Goal: Check status

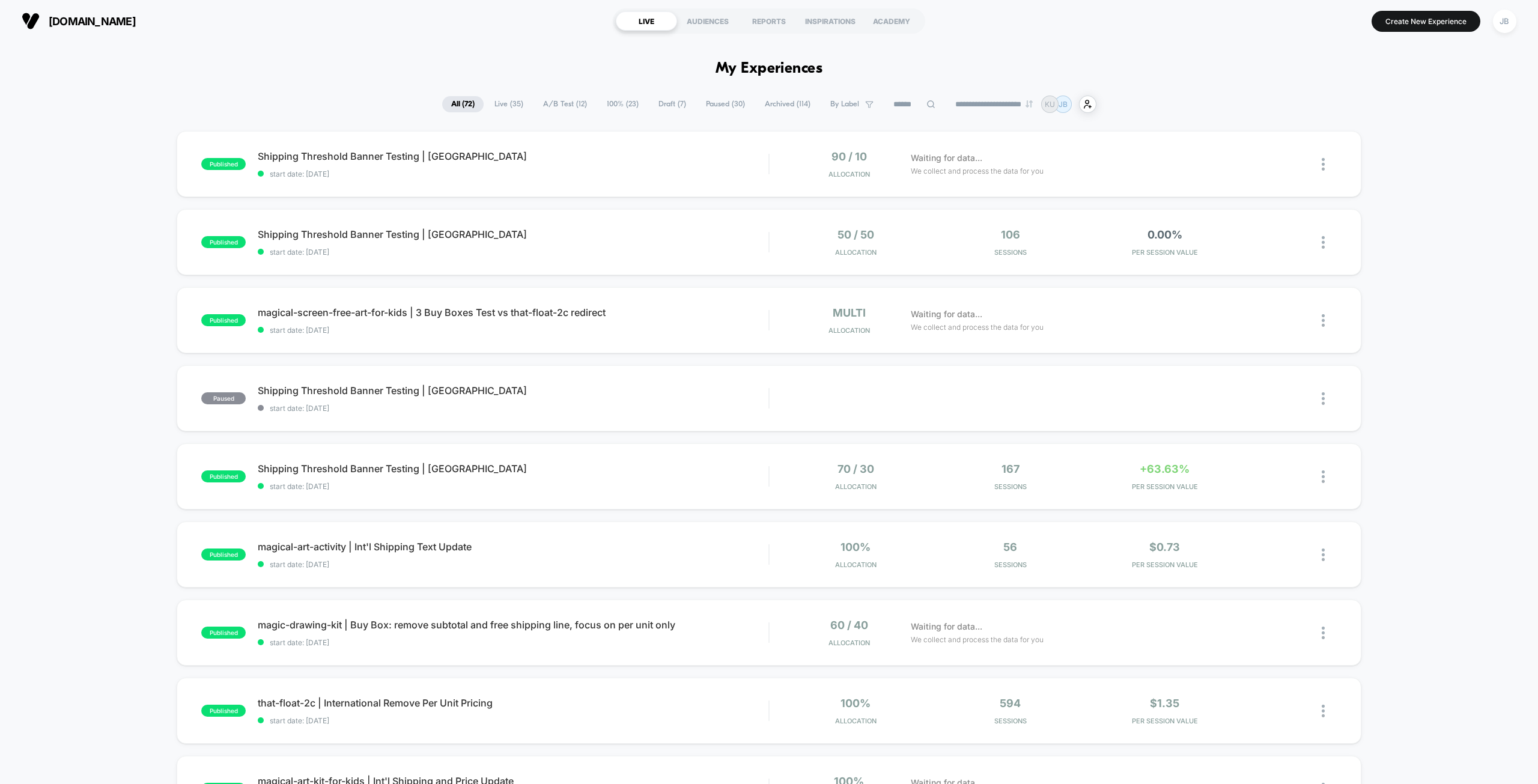
click at [567, 102] on span "A/B Test ( 12 )" at bounding box center [565, 104] width 62 height 16
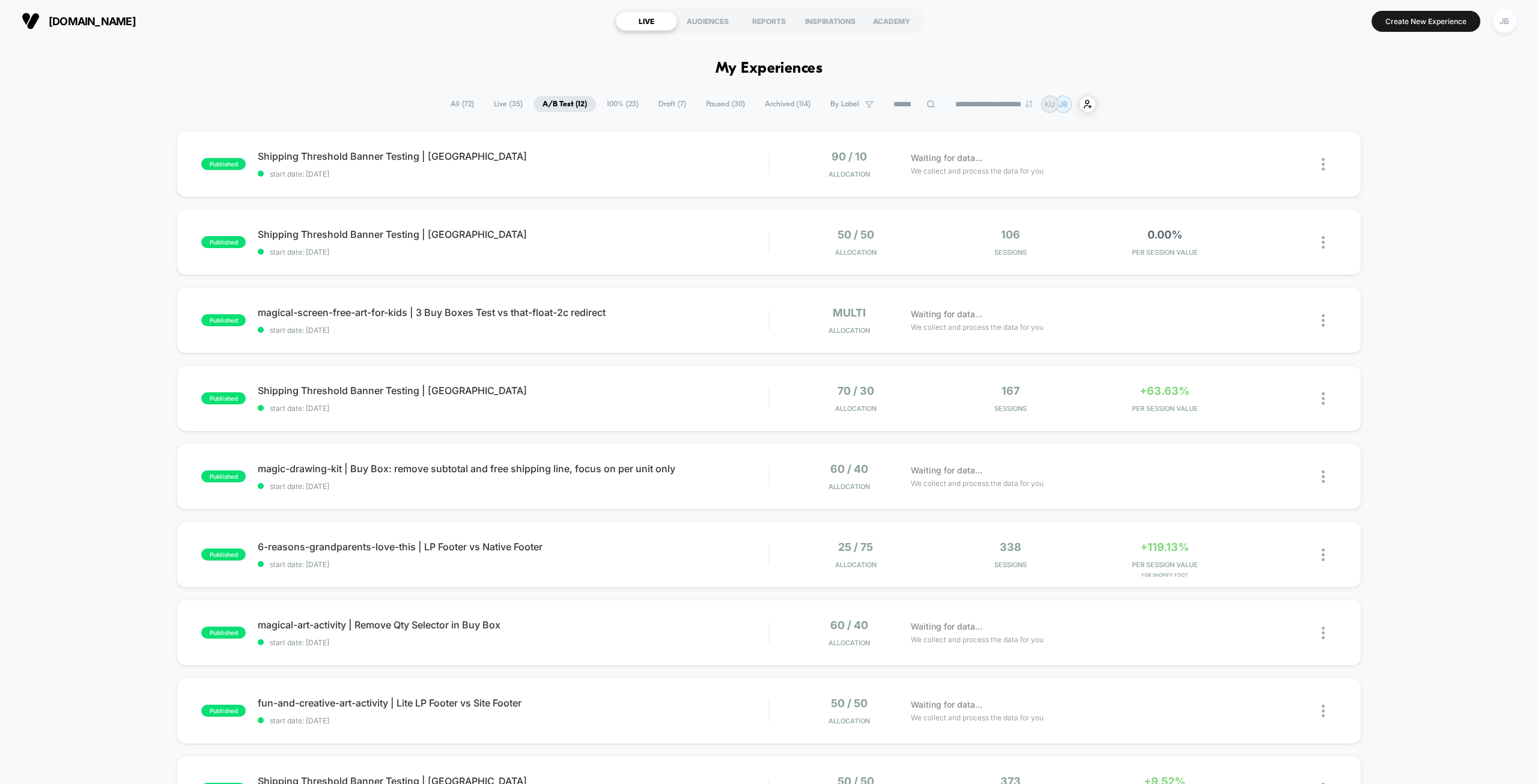
click at [1376, 167] on div "published Shipping Threshold Banner Testing | [GEOGRAPHIC_DATA] start date: [DA…" at bounding box center [769, 623] width 1538 height 985
click at [1166, 324] on div "Waiting for data... We collect and process the data for you" at bounding box center [1089, 320] width 370 height 28
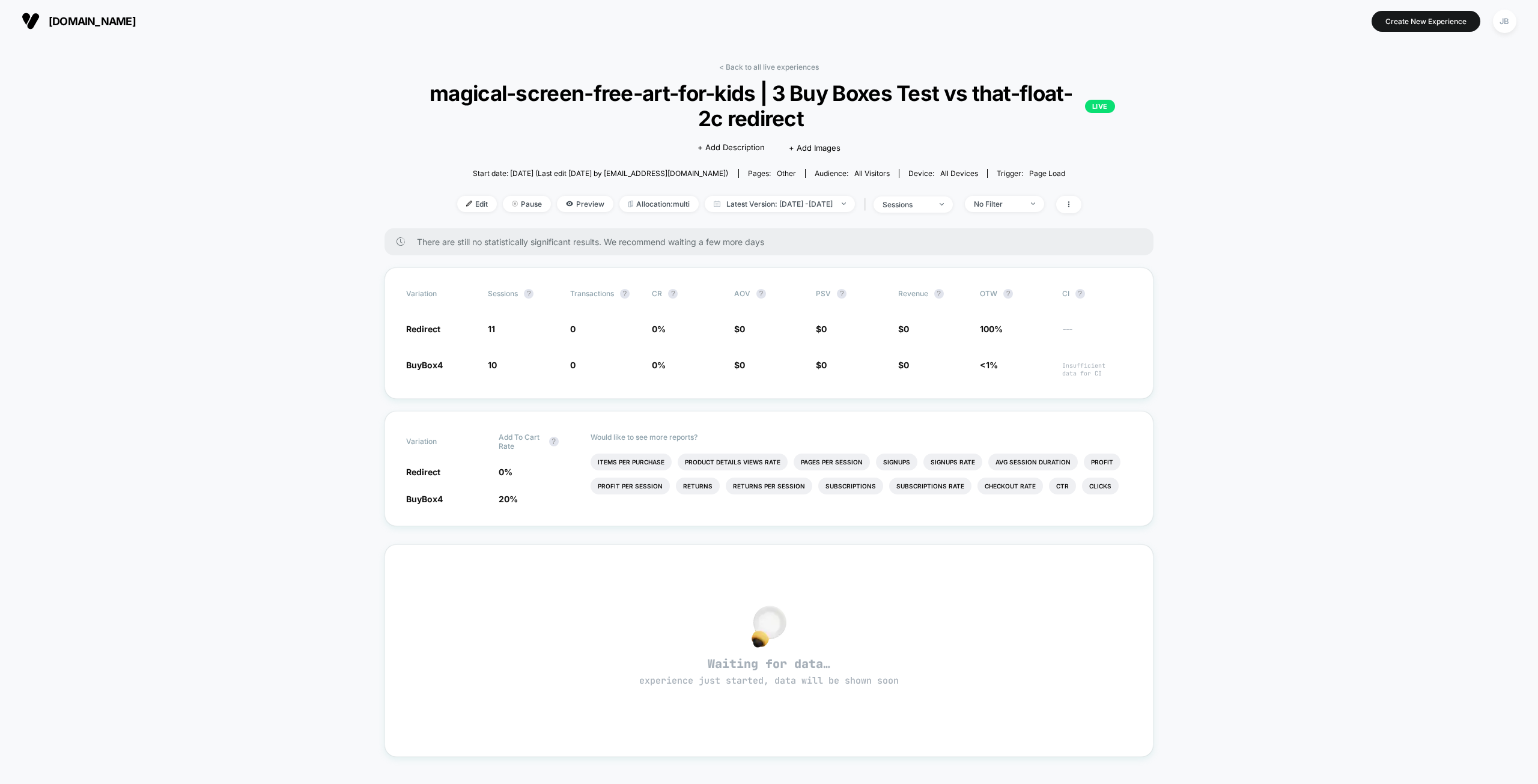
click at [1252, 301] on div "< Back to all live experiences magical-screen-free-art-for-kids | 3 Buy Boxes T…" at bounding box center [769, 523] width 1538 height 962
click at [772, 67] on link "< Back to all live experiences" at bounding box center [769, 67] width 100 height 9
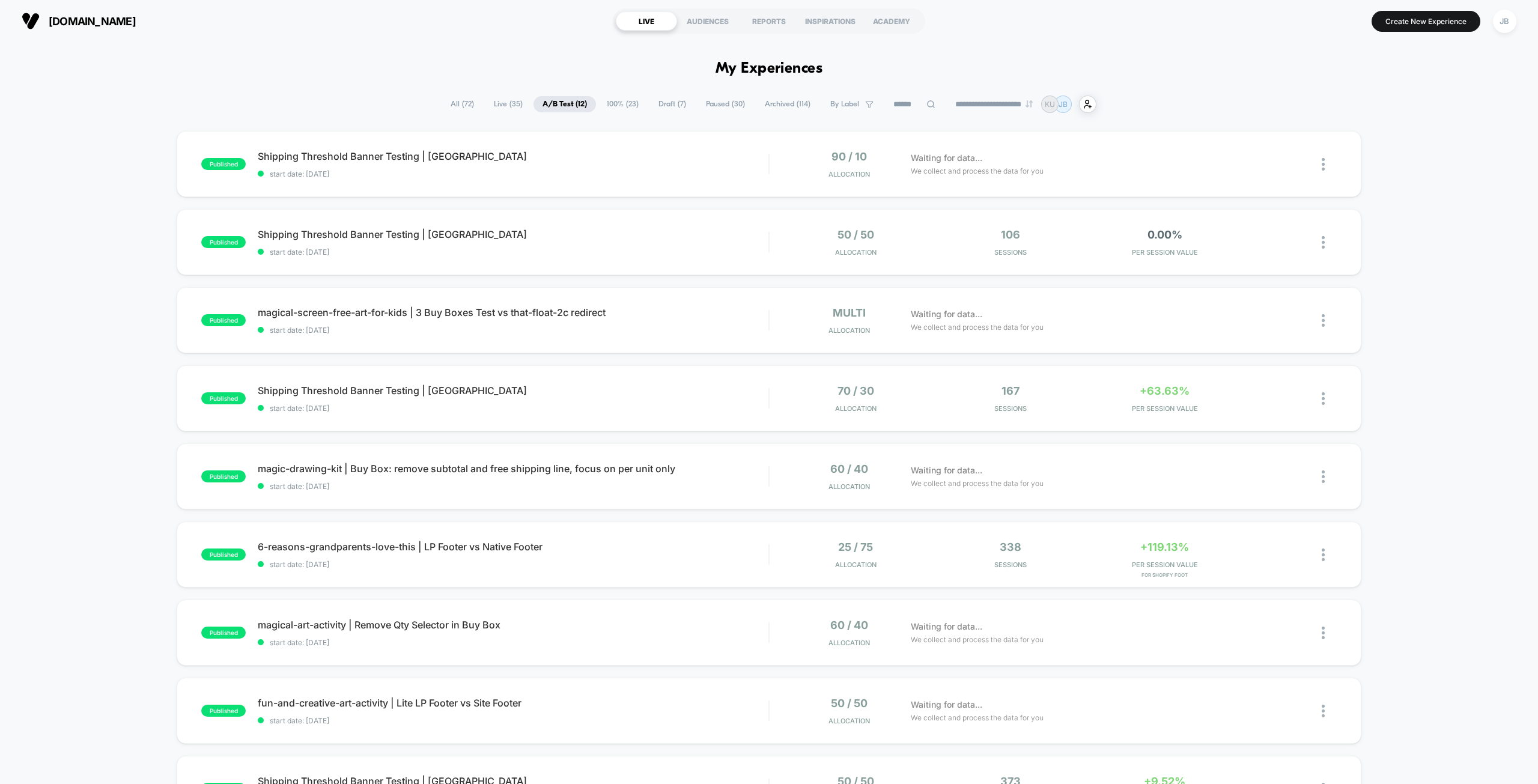
click at [1380, 175] on div "published Shipping Threshold Banner Testing | [GEOGRAPHIC_DATA] start date: [DA…" at bounding box center [769, 623] width 1538 height 985
